Goal: Information Seeking & Learning: Check status

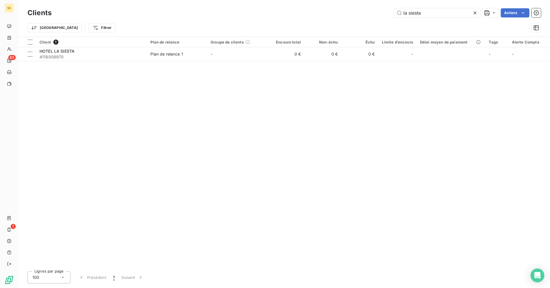
drag, startPoint x: 395, startPoint y: 12, endPoint x: 332, endPoint y: 3, distance: 62.9
click at [332, 3] on div "Clients la siesta Actions Trier Filtrer" at bounding box center [283, 18] width 531 height 37
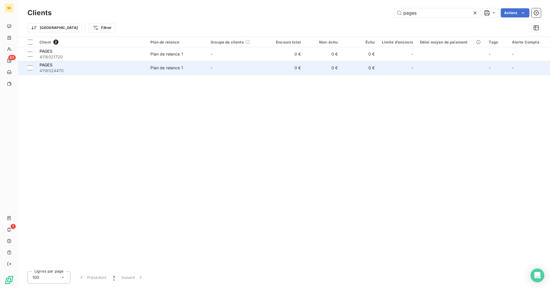
type input "pages"
click at [85, 68] on span "4118024470" at bounding box center [91, 71] width 104 height 6
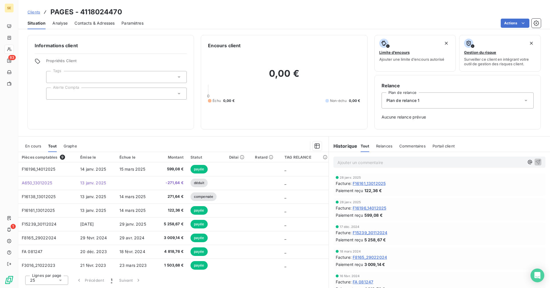
click at [80, 22] on span "Contacts & Adresses" at bounding box center [94, 23] width 40 height 6
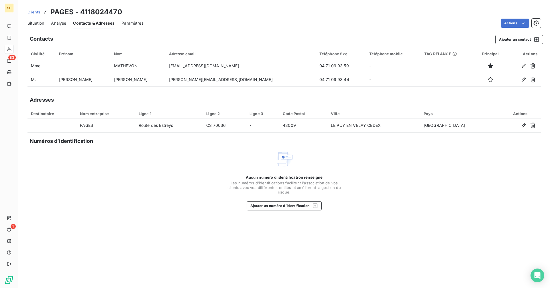
click at [31, 22] on span "Situation" at bounding box center [35, 23] width 17 height 6
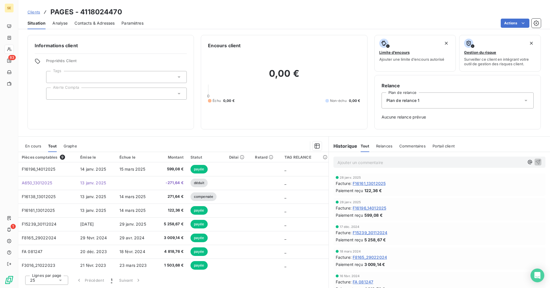
click at [34, 12] on span "Clients" at bounding box center [33, 12] width 13 height 5
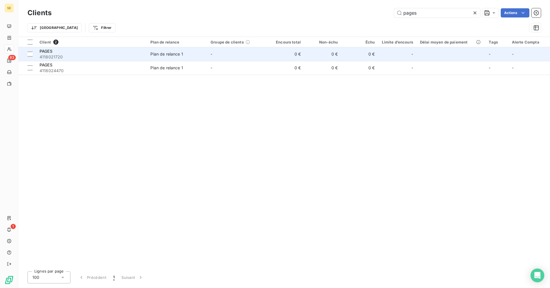
click at [165, 53] on div "Plan de relance 1" at bounding box center [166, 54] width 33 height 6
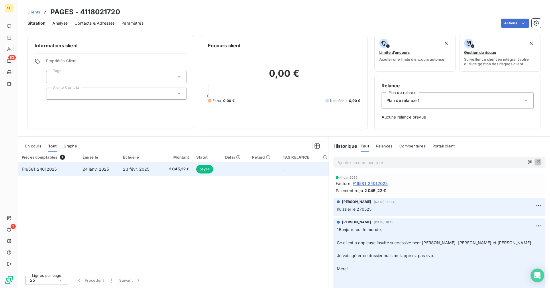
click at [132, 168] on span "23 févr. 2025" at bounding box center [136, 169] width 26 height 5
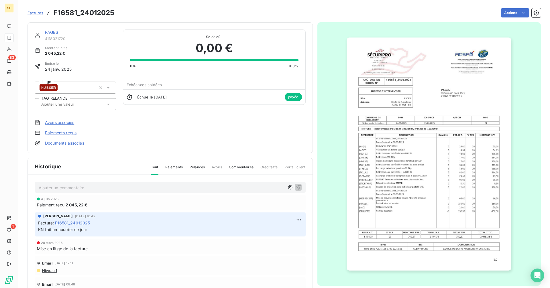
click at [55, 31] on link "PAGES" at bounding box center [51, 32] width 13 height 5
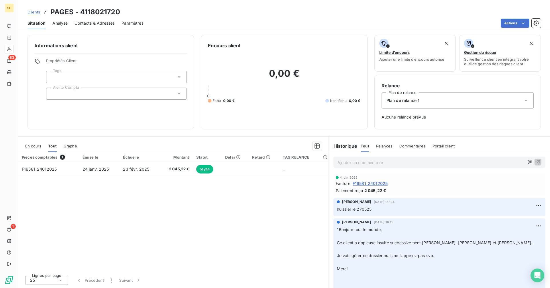
click at [83, 23] on span "Contacts & Adresses" at bounding box center [94, 23] width 40 height 6
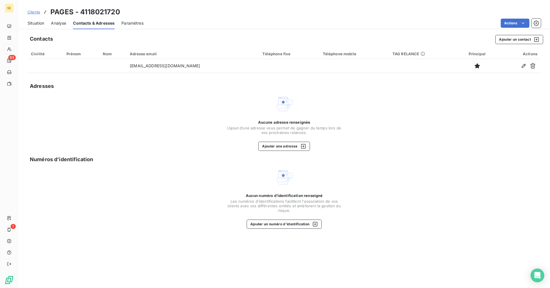
click at [39, 22] on span "Situation" at bounding box center [35, 23] width 17 height 6
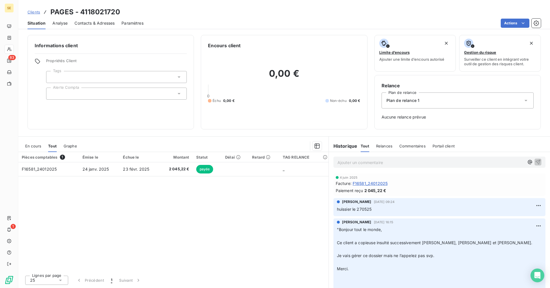
click at [35, 11] on span "Clients" at bounding box center [33, 12] width 13 height 5
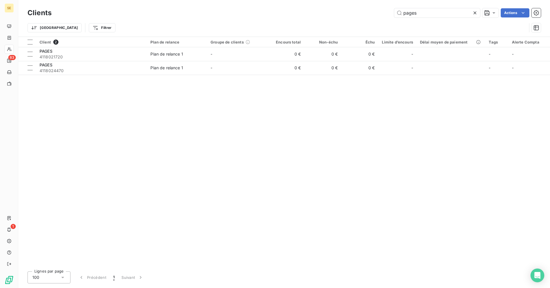
drag, startPoint x: 432, startPoint y: 13, endPoint x: 383, endPoint y: 16, distance: 49.0
click at [383, 16] on div "pages Actions" at bounding box center [299, 12] width 482 height 9
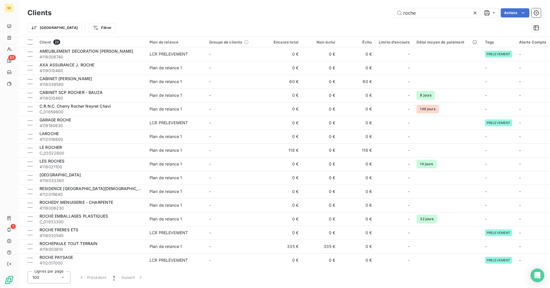
drag, startPoint x: 422, startPoint y: 13, endPoint x: 383, endPoint y: 15, distance: 39.0
click at [383, 15] on div "roche Actions" at bounding box center [299, 12] width 482 height 9
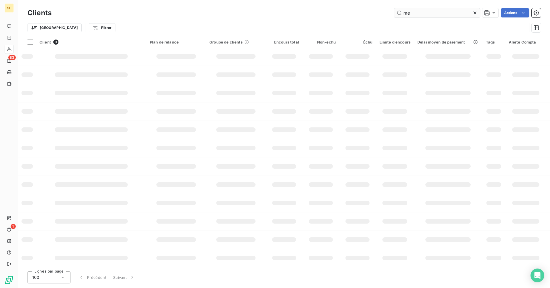
type input "m"
type input "v"
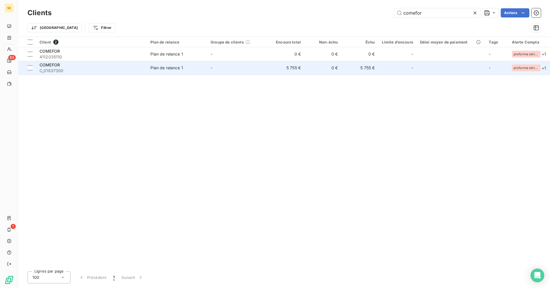
type input "comefor"
click at [287, 66] on td "5 755 €" at bounding box center [285, 68] width 37 height 14
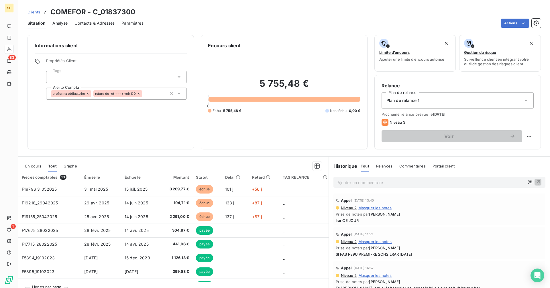
click at [103, 19] on div "Contacts & Adresses" at bounding box center [94, 23] width 40 height 12
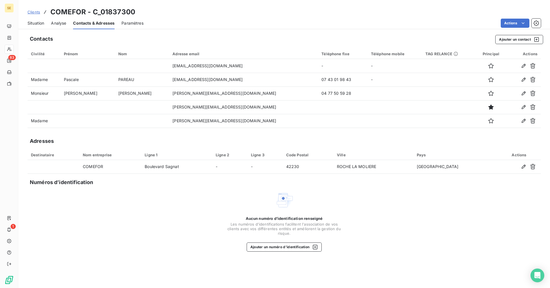
click at [39, 20] on span "Situation" at bounding box center [35, 23] width 17 height 6
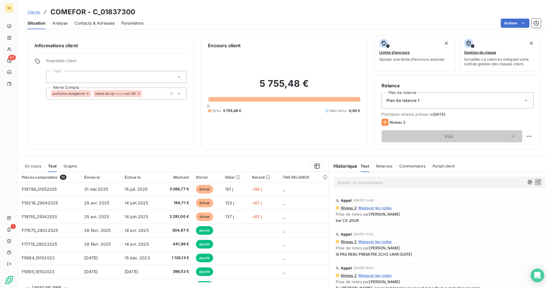
click at [33, 165] on span "En cours" at bounding box center [33, 166] width 16 height 5
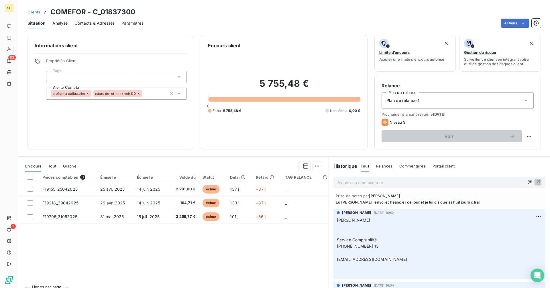
scroll to position [57, 0]
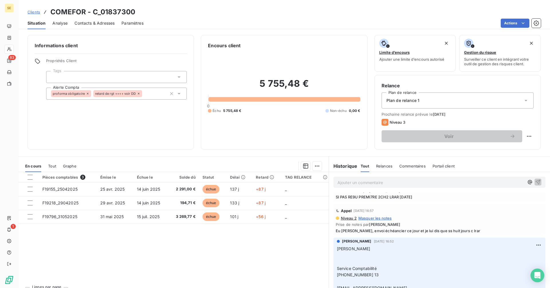
click at [377, 182] on p "Ajouter un commentaire ﻿" at bounding box center [430, 182] width 187 height 7
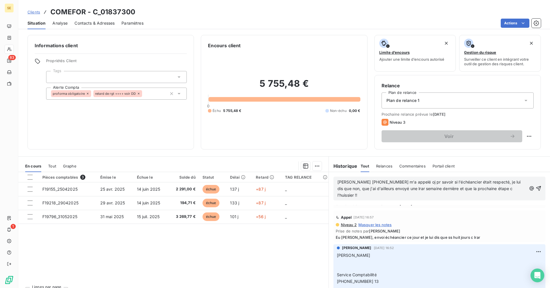
scroll to position [70, 0]
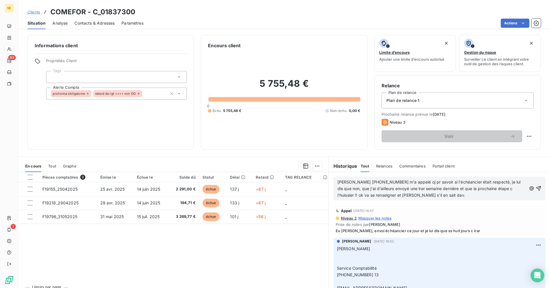
click at [535, 186] on icon "button" at bounding box center [538, 188] width 6 height 6
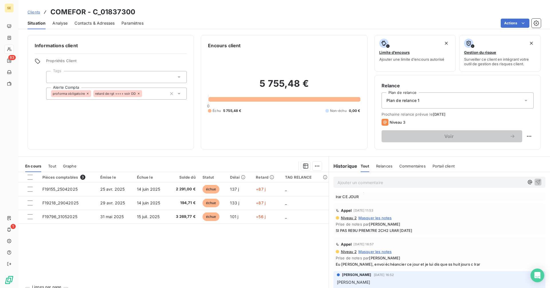
scroll to position [91, 0]
